Goal: Transaction & Acquisition: Purchase product/service

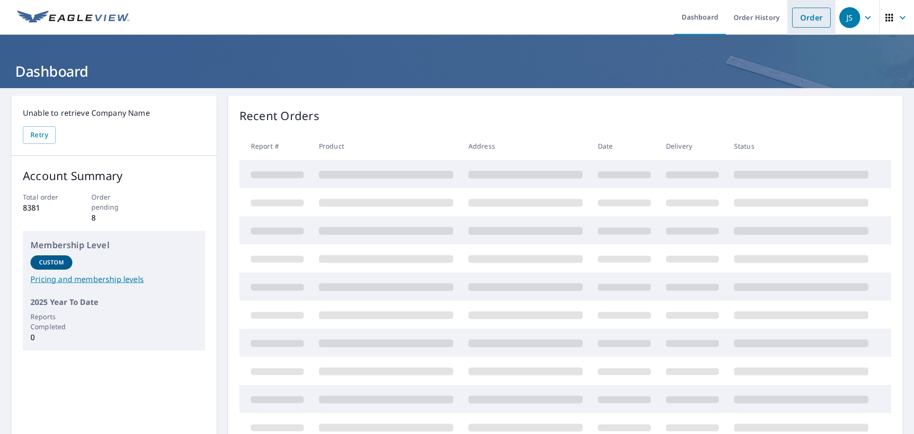
click at [813, 18] on link "Order" at bounding box center [811, 18] width 39 height 20
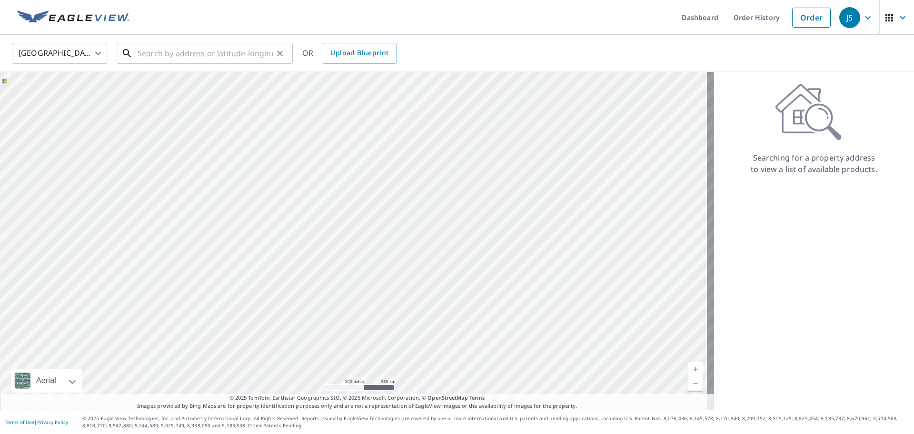
drag, startPoint x: 149, startPoint y: 57, endPoint x: 154, endPoint y: 57, distance: 5.2
click at [152, 57] on input "text" at bounding box center [206, 53] width 136 height 27
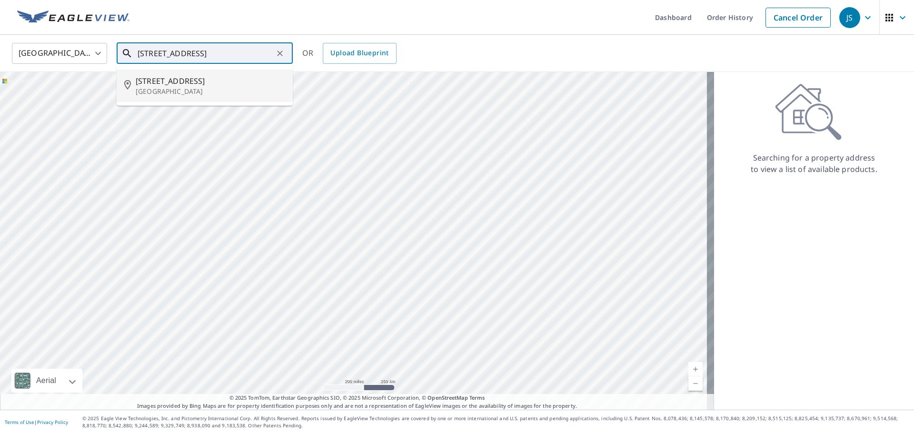
click at [179, 85] on span "[STREET_ADDRESS]" at bounding box center [210, 80] width 149 height 11
type input "[STREET_ADDRESS][PERSON_NAME]"
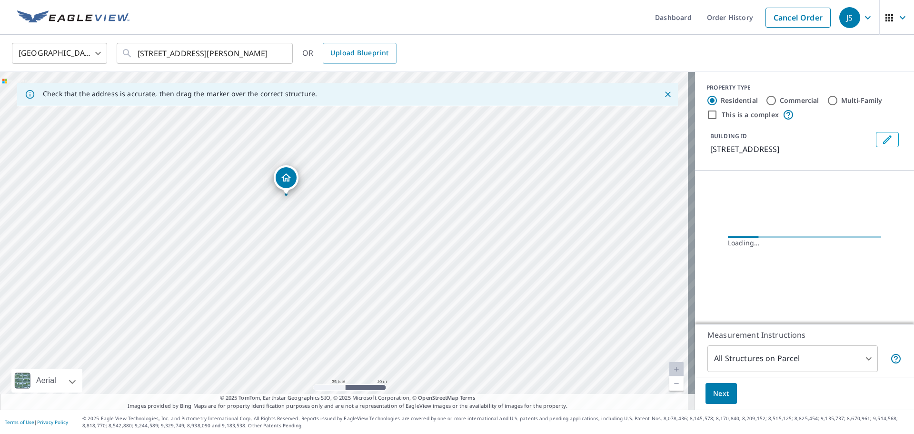
drag, startPoint x: 192, startPoint y: 227, endPoint x: 342, endPoint y: 245, distance: 150.5
click at [342, 245] on div "[STREET_ADDRESS][PERSON_NAME]" at bounding box center [347, 240] width 695 height 337
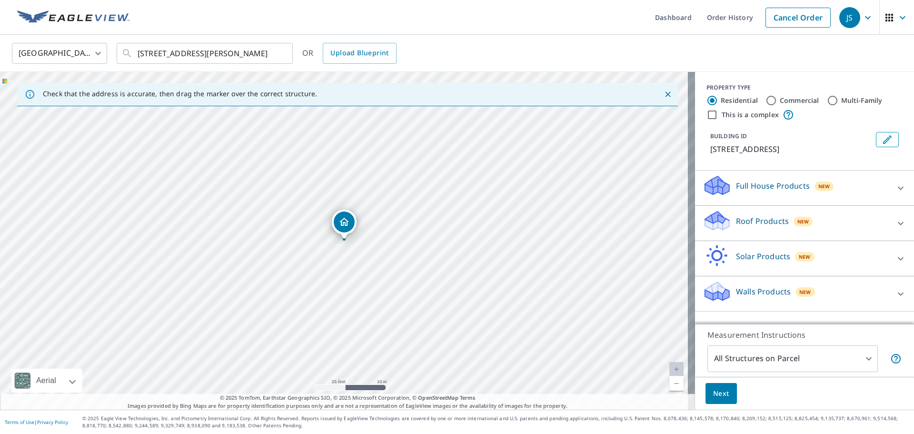
click at [756, 218] on p "Roof Products" at bounding box center [762, 220] width 53 height 11
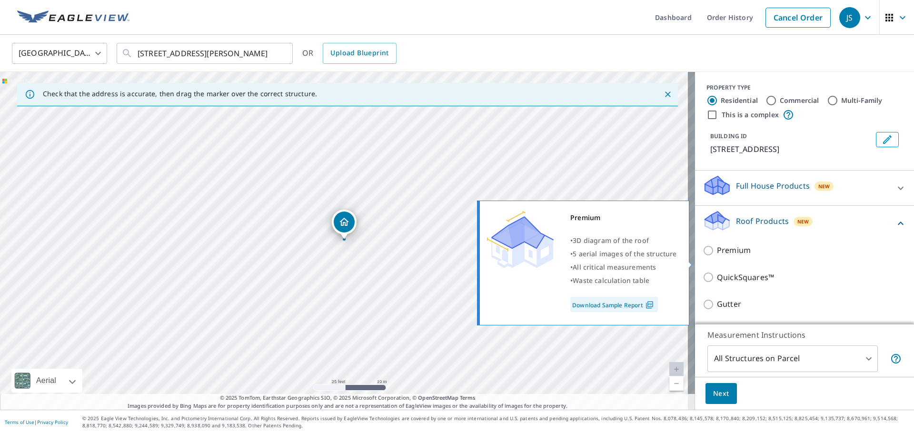
click at [704, 256] on input "Premium" at bounding box center [710, 250] width 14 height 11
checkbox input "true"
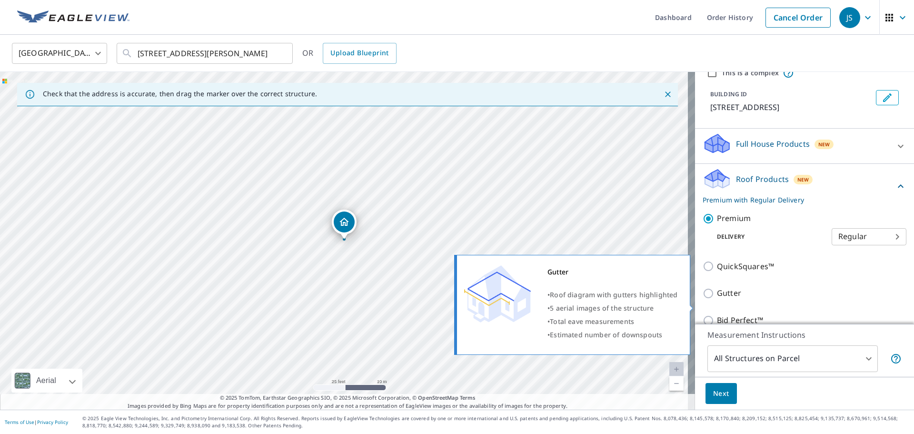
scroll to position [95, 0]
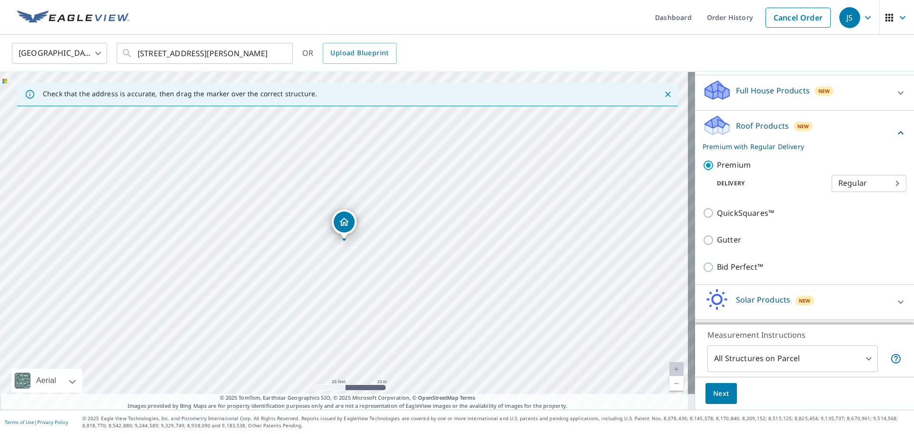
click at [721, 404] on div "Next" at bounding box center [804, 393] width 219 height 33
click at [716, 389] on span "Next" at bounding box center [721, 393] width 16 height 12
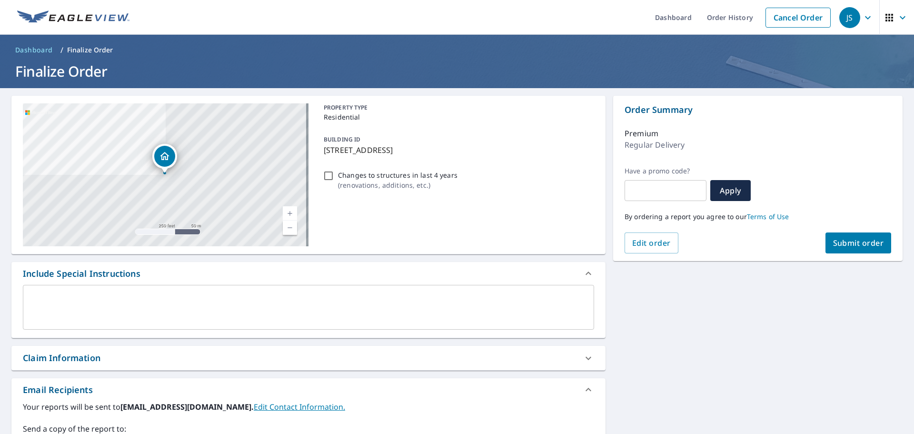
click at [843, 244] on span "Submit order" at bounding box center [858, 243] width 51 height 10
checkbox input "true"
